Goal: Task Accomplishment & Management: Complete application form

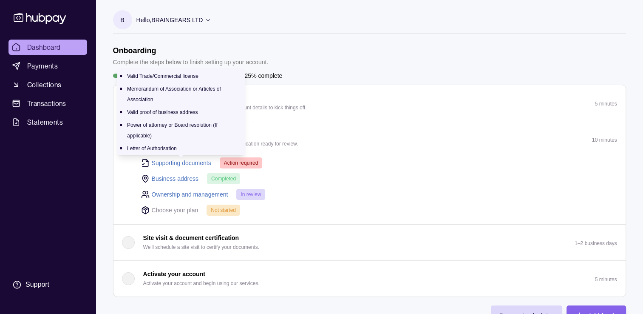
click at [190, 163] on link "Supporting documents" at bounding box center [182, 162] width 60 height 9
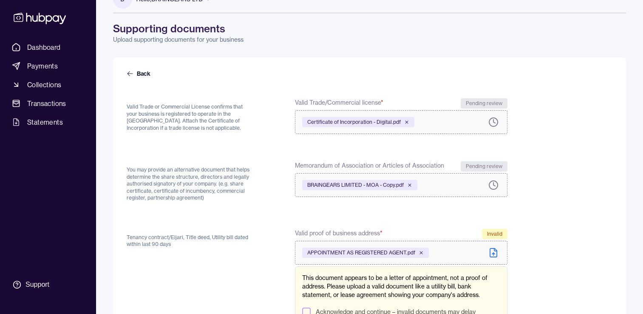
scroll to position [28, 0]
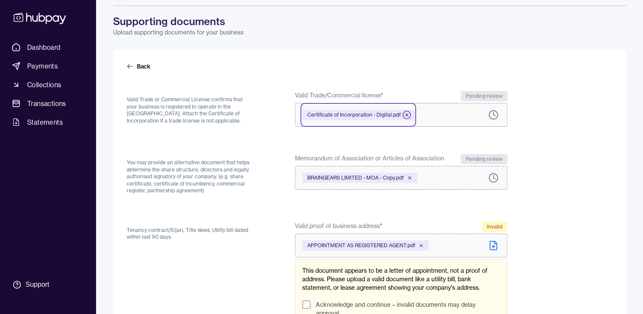
click at [406, 114] on icon at bounding box center [406, 114] width 5 height 5
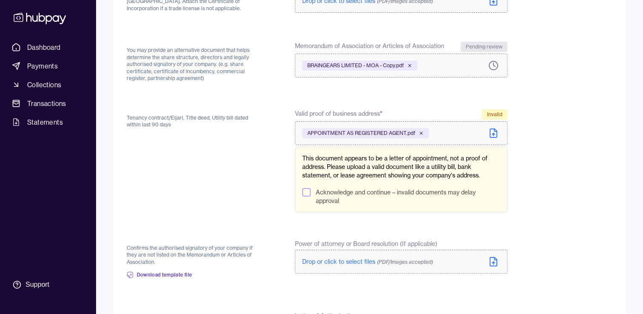
scroll to position [142, 0]
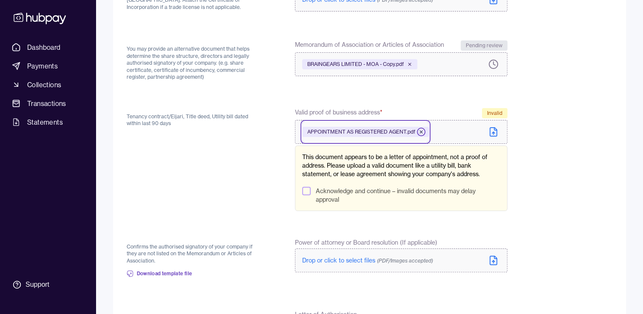
click at [423, 131] on icon at bounding box center [421, 131] width 5 height 5
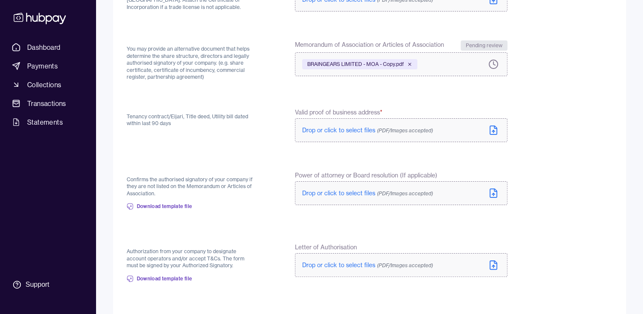
click at [349, 129] on span "Drop or click to select files (PDF/Images accepted)" at bounding box center [367, 130] width 131 height 8
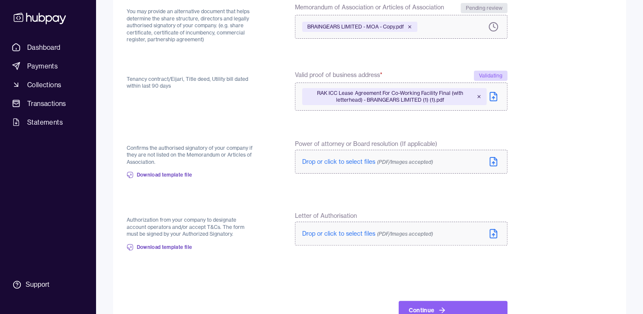
scroll to position [198, 0]
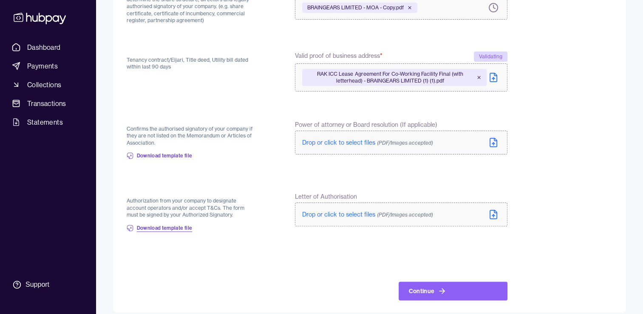
click at [168, 227] on span "Download template file" at bounding box center [165, 227] width 56 height 7
click at [170, 227] on span "Download template file" at bounding box center [165, 227] width 56 height 7
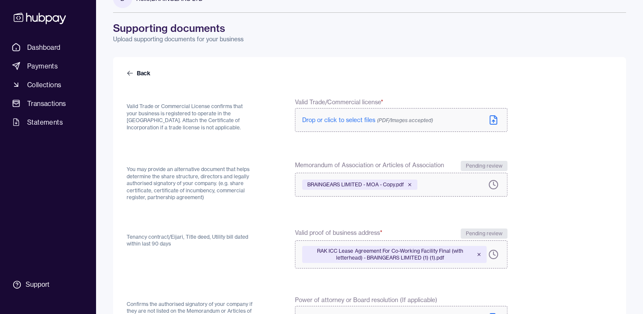
scroll to position [71, 0]
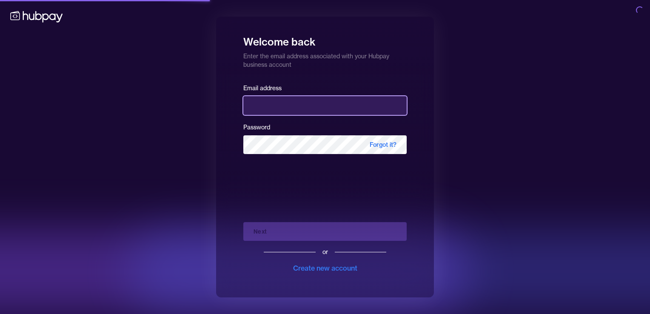
type input "**********"
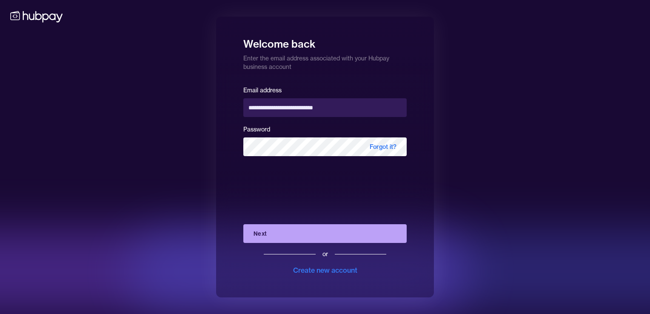
click at [302, 239] on button "Next" at bounding box center [324, 233] width 163 height 19
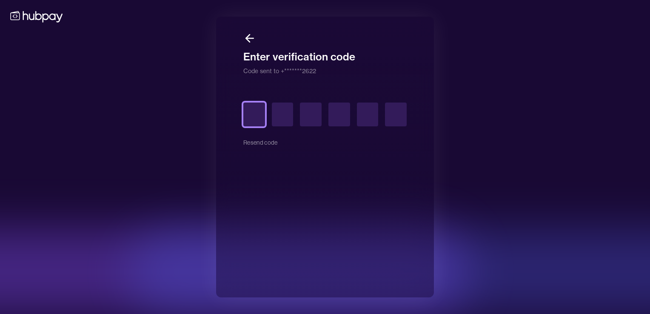
type input "*"
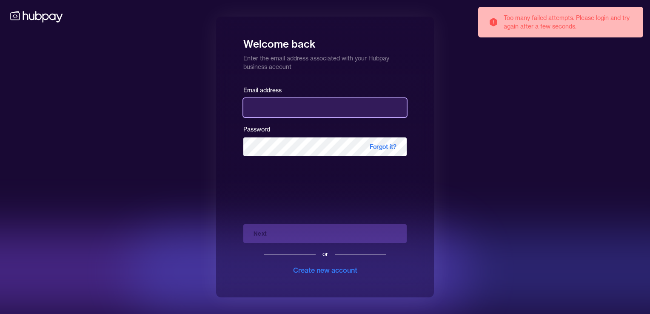
type input "**********"
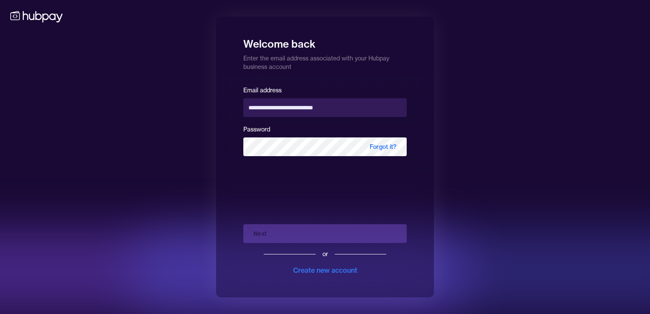
click at [295, 229] on div "Next or Create new account" at bounding box center [324, 246] width 163 height 58
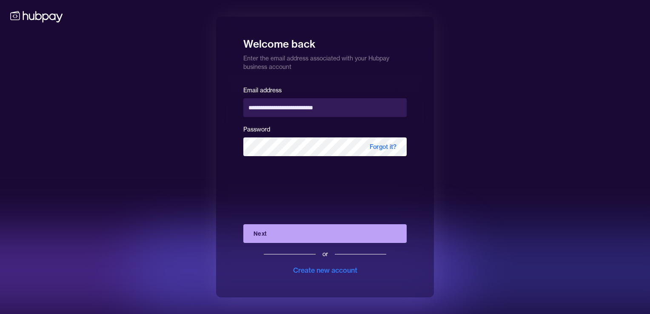
click at [302, 235] on button "Next" at bounding box center [324, 233] width 163 height 19
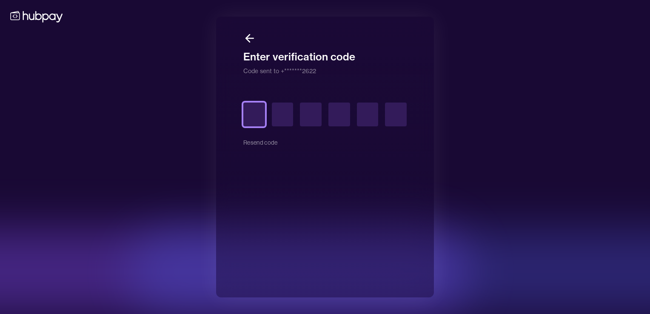
type input "*"
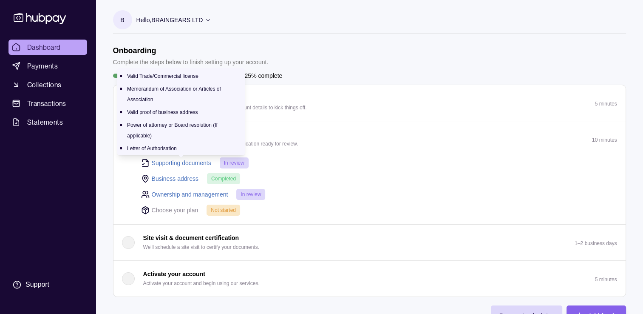
click at [196, 161] on link "Supporting documents" at bounding box center [182, 162] width 60 height 9
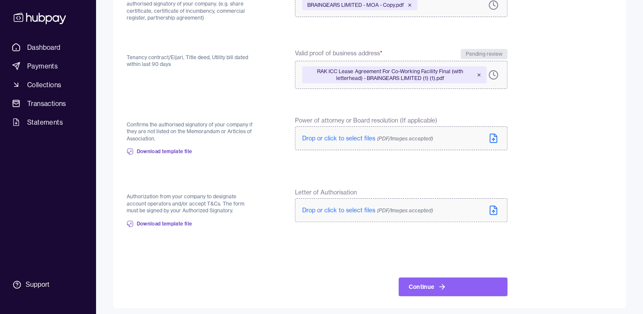
scroll to position [204, 0]
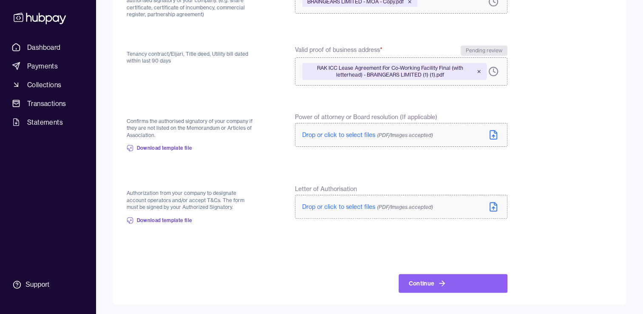
click at [316, 210] on span "Drop or click to select files (PDF/Images accepted)" at bounding box center [367, 207] width 131 height 8
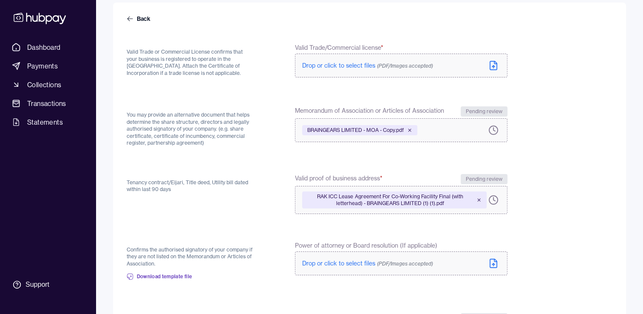
scroll to position [62, 0]
